Goal: Check status: Check status

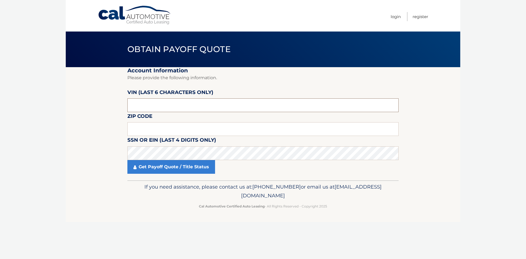
click at [196, 109] on input "text" at bounding box center [262, 105] width 271 height 14
paste input "371620"
type input "371620"
click at [242, 126] on input "text" at bounding box center [262, 129] width 271 height 14
paste input "10990"
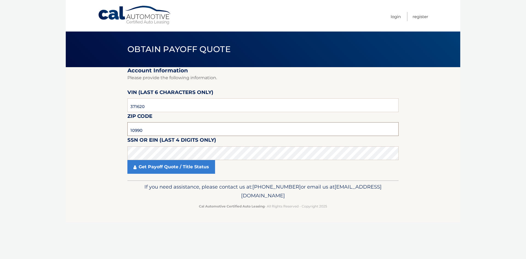
type input "10990"
click at [168, 165] on link "Get Payoff Quote / Title Status" at bounding box center [171, 167] width 88 height 14
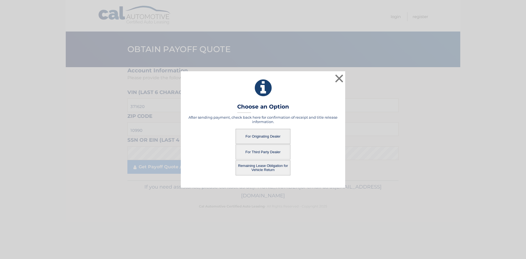
click at [254, 133] on button "For Originating Dealer" at bounding box center [263, 136] width 55 height 15
click at [274, 136] on button "For Originating Dealer" at bounding box center [263, 136] width 55 height 15
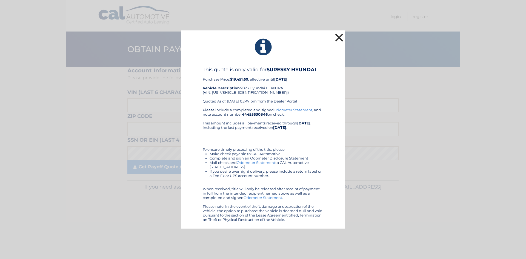
click at [340, 37] on button "×" at bounding box center [339, 37] width 11 height 11
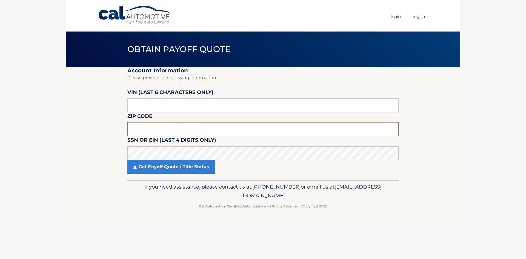
click at [265, 129] on input "text" at bounding box center [262, 129] width 271 height 14
paste input "10990"
type input "10990"
click at [255, 102] on input "text" at bounding box center [262, 105] width 271 height 14
type input "371620"
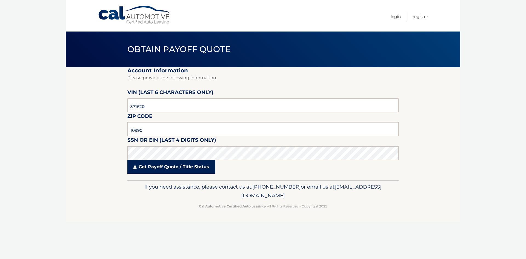
click at [197, 169] on link "Get Payoff Quote / Title Status" at bounding box center [171, 167] width 88 height 14
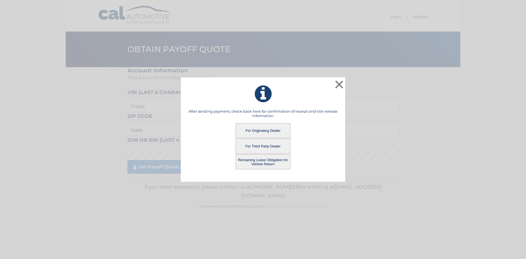
click at [255, 163] on button "Remaining Lease Obligation for Vehicle Return" at bounding box center [263, 161] width 55 height 15
click at [272, 164] on button "Remaining Lease Obligation for Vehicle Return" at bounding box center [263, 161] width 55 height 15
